Goal: Find specific page/section: Find specific page/section

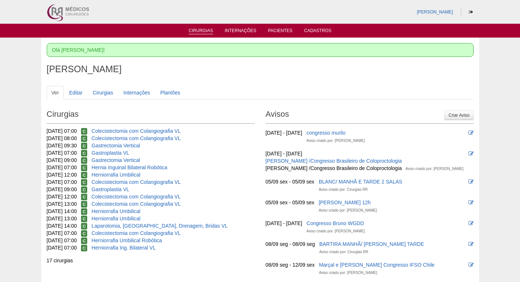
click at [202, 30] on link "Cirurgias" at bounding box center [201, 31] width 24 height 6
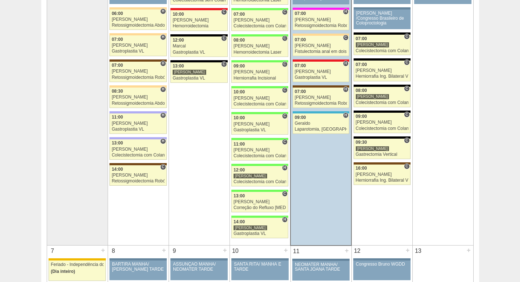
scroll to position [146, 0]
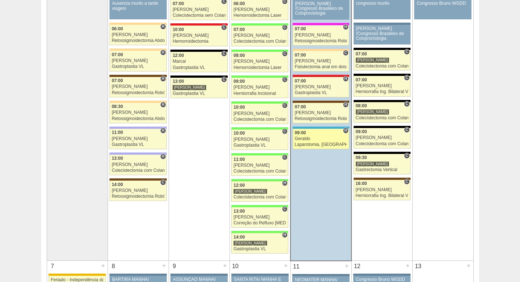
click at [325, 138] on div "Geraldo" at bounding box center [321, 139] width 53 height 5
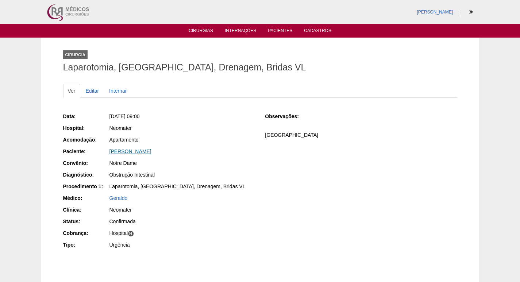
click at [129, 152] on link "[PERSON_NAME]" at bounding box center [131, 152] width 42 height 6
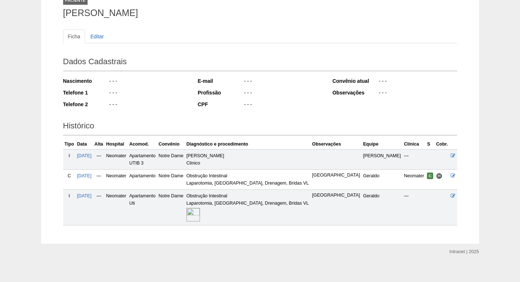
scroll to position [60, 0]
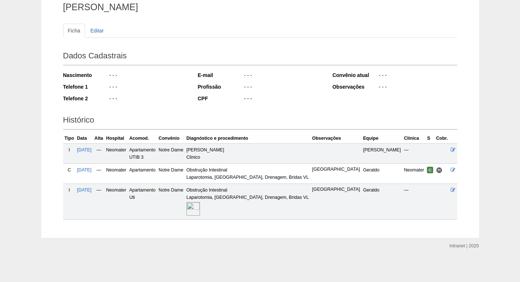
click at [200, 213] on img at bounding box center [194, 209] width 14 height 14
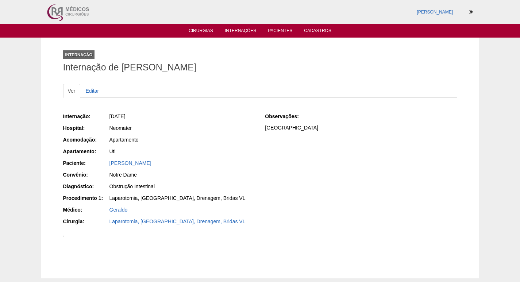
click at [202, 29] on link "Cirurgias" at bounding box center [201, 31] width 24 height 6
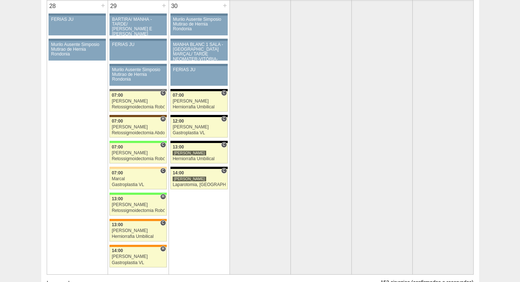
scroll to position [1424, 0]
